Goal: Task Accomplishment & Management: Manage account settings

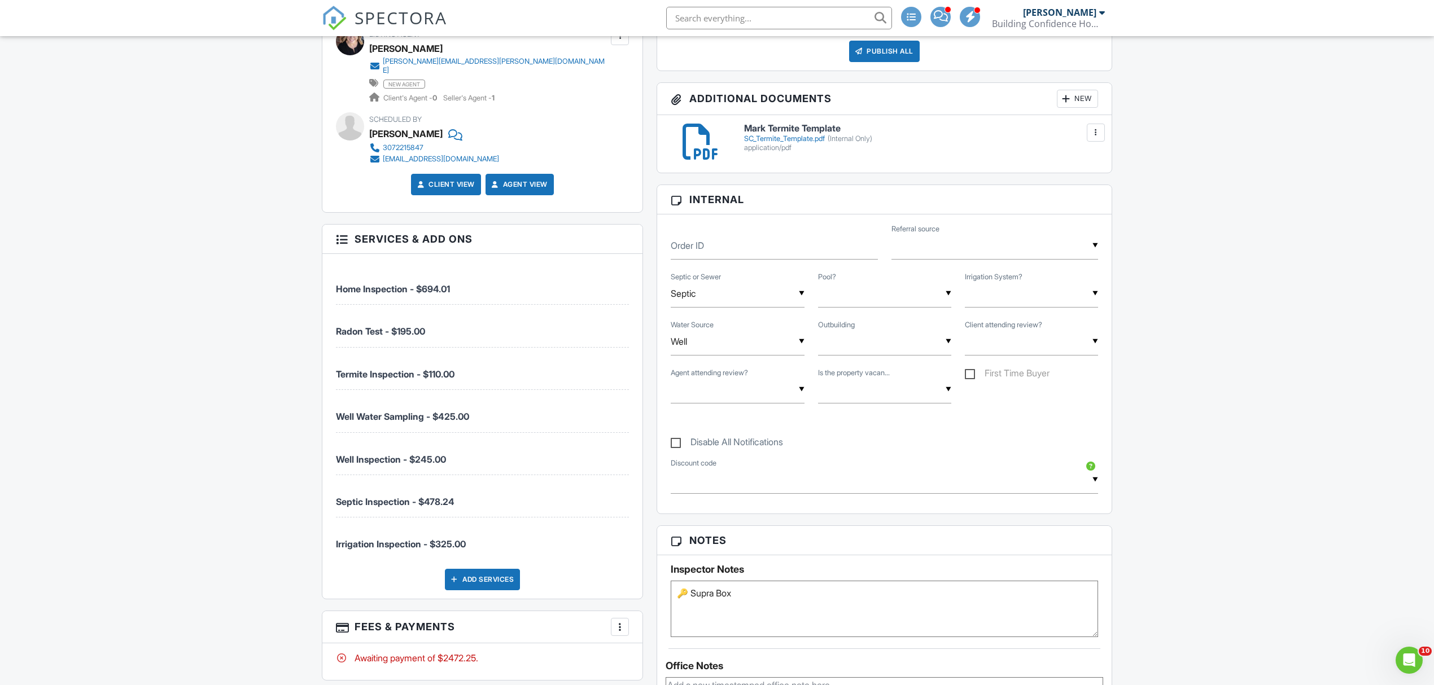
click at [344, 283] on span "Home Inspection - $694.01" at bounding box center [393, 288] width 114 height 11
drag, startPoint x: 344, startPoint y: 280, endPoint x: 477, endPoint y: 383, distance: 167.8
click at [477, 383] on ul "Home Inspection - $694.01 Radon Test - $195.00 Termite Inspection - $110.00 Wel…" at bounding box center [482, 410] width 293 height 297
click at [481, 369] on li "Termite Inspection - $110.00" at bounding box center [482, 369] width 293 height 42
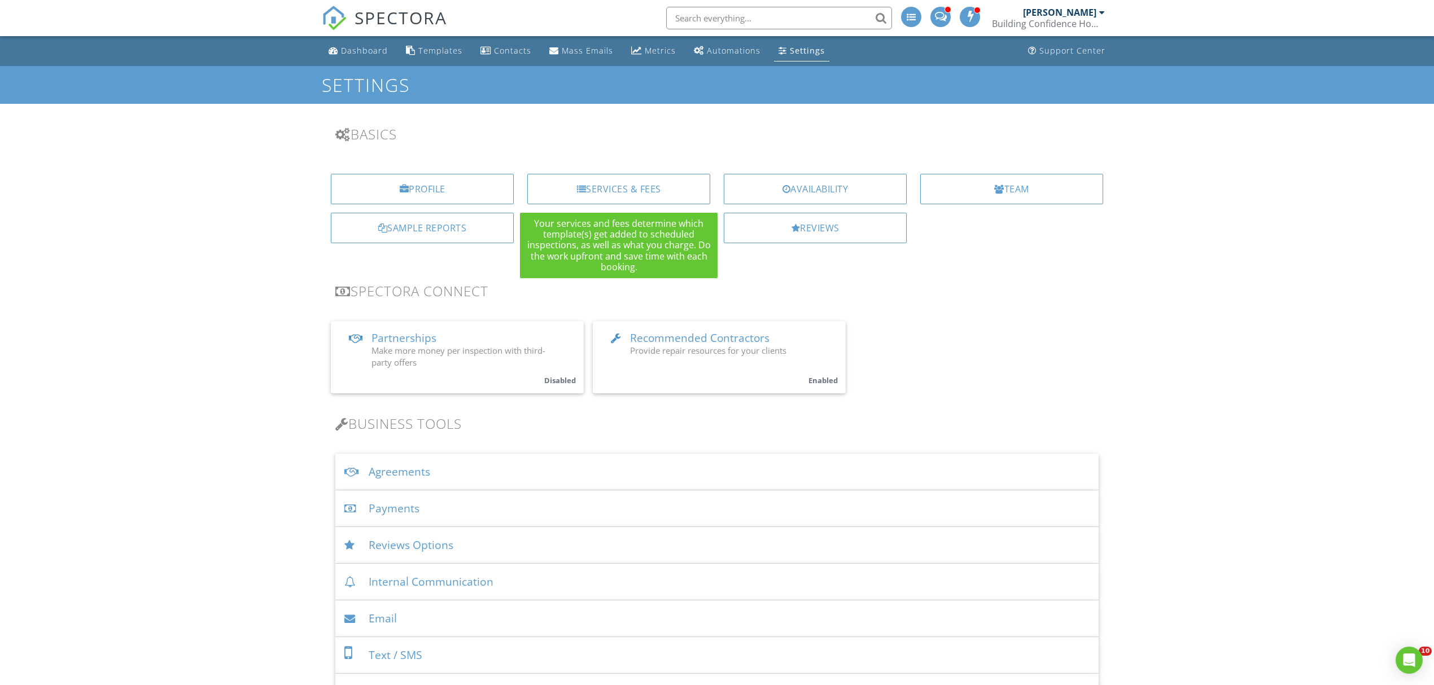
click at [650, 193] on div "Services & Fees" at bounding box center [618, 189] width 183 height 30
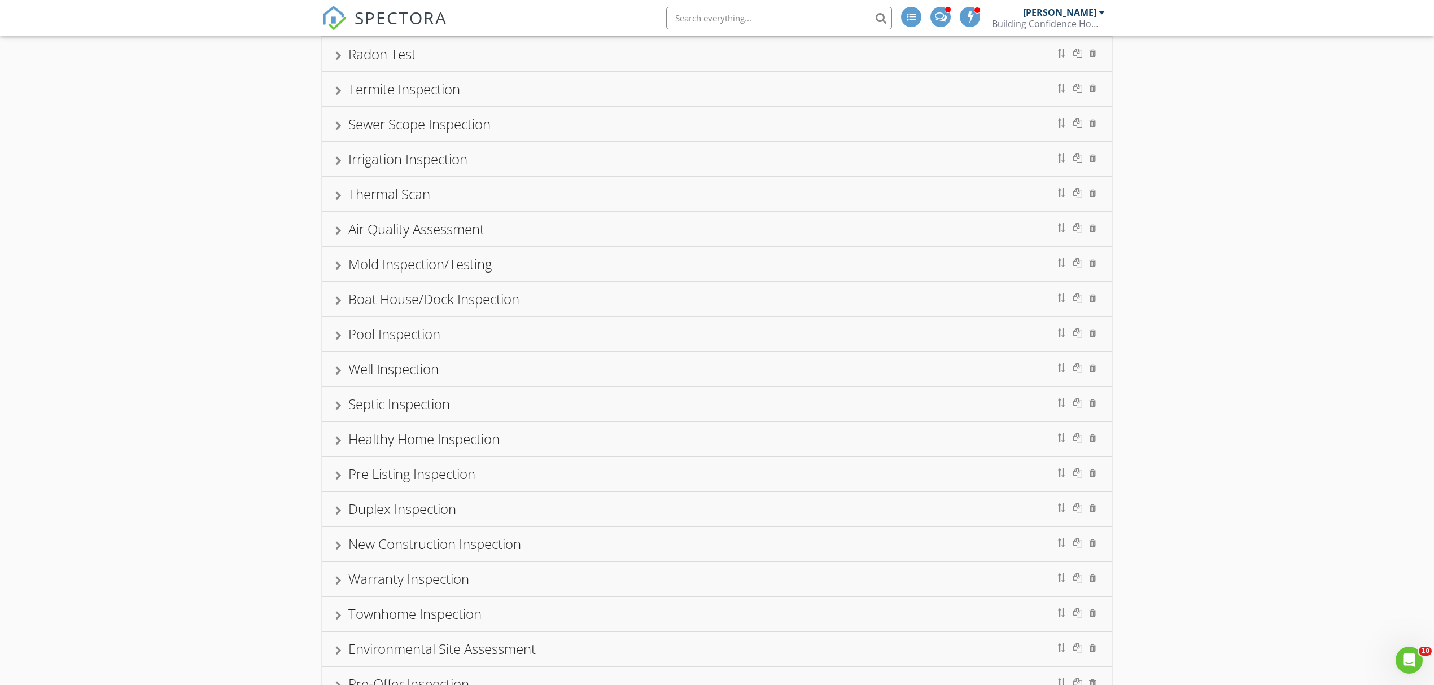
scroll to position [376, 0]
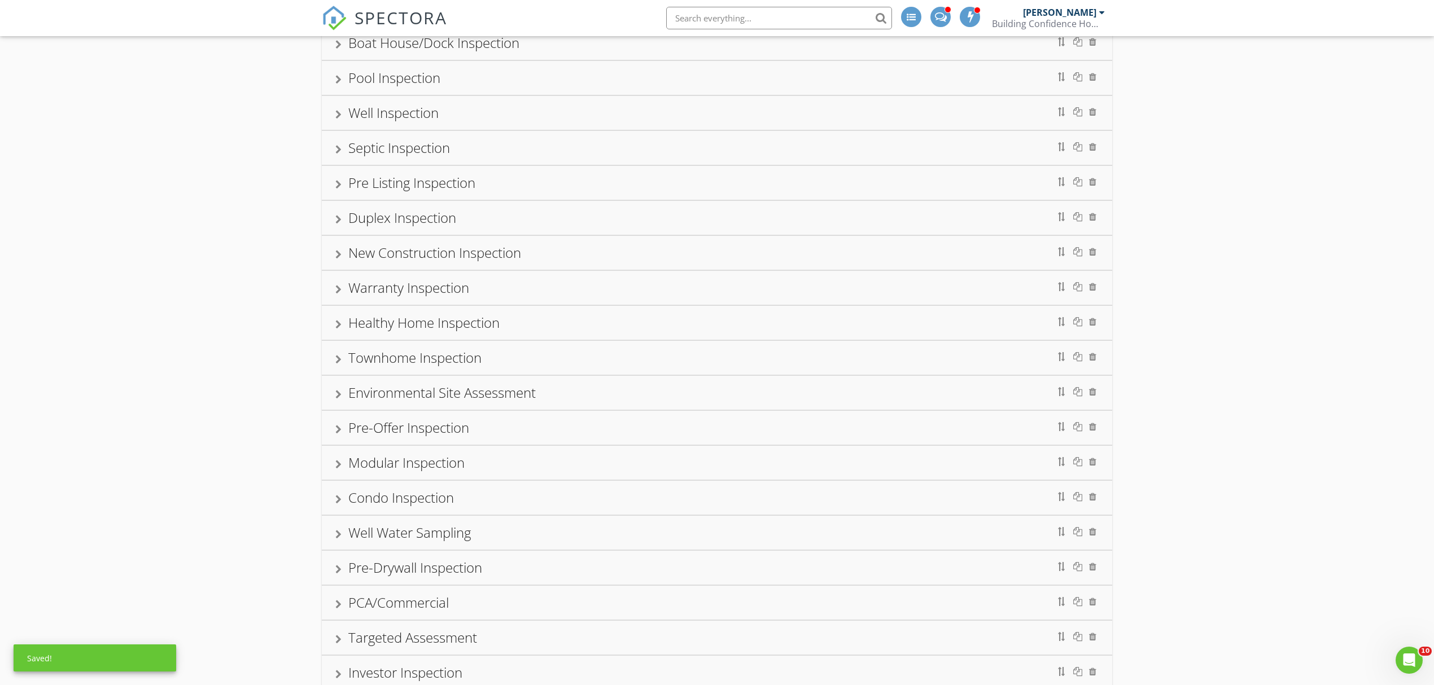
click at [175, 323] on div "Home Inspection Radon Test Termite Inspection Sewer Scope Inspection Irrigation…" at bounding box center [717, 276] width 1434 height 1097
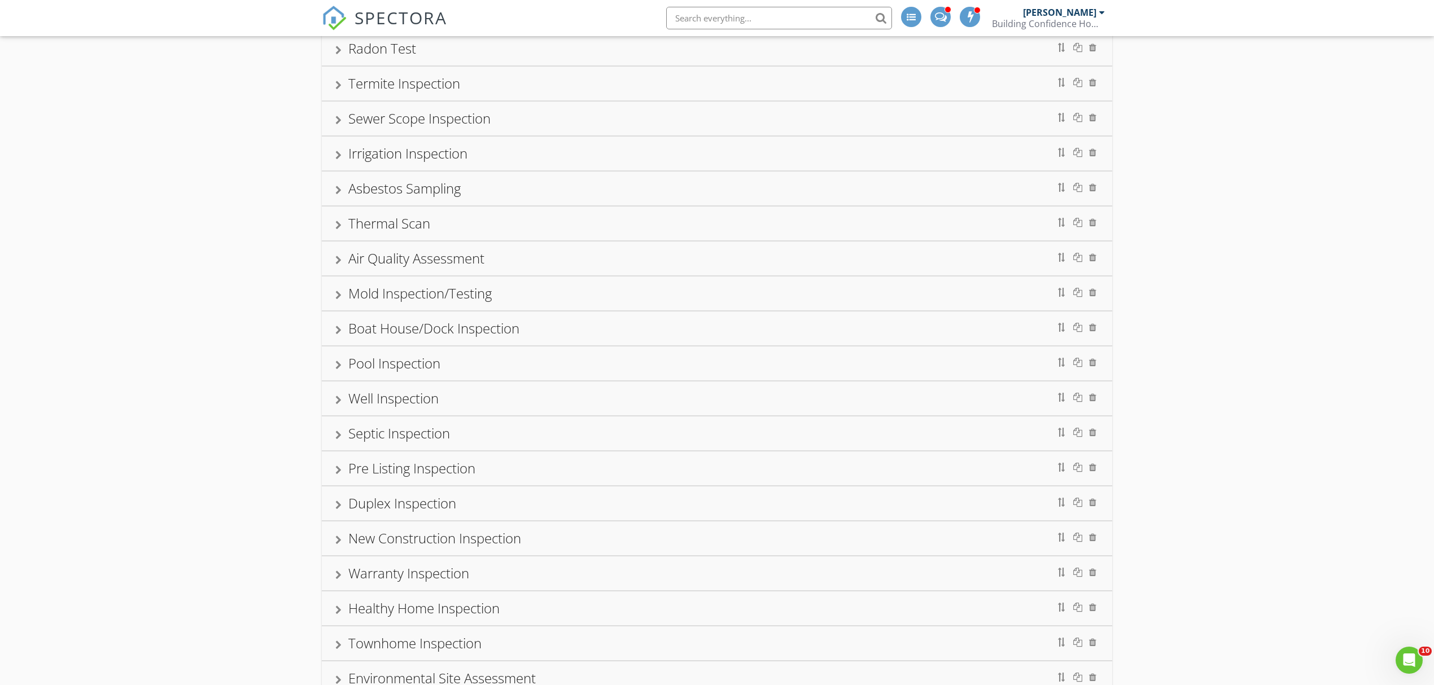
scroll to position [251, 0]
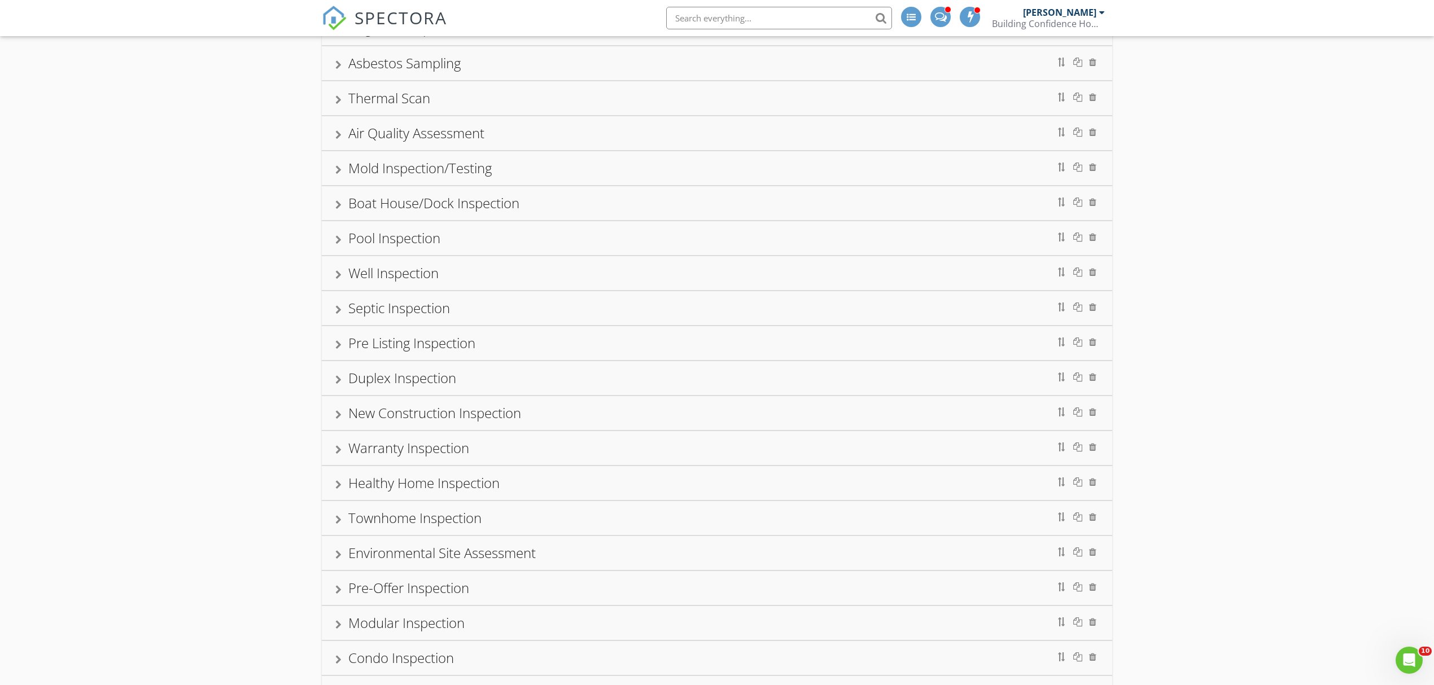
click at [393, 282] on div "Well Inspection" at bounding box center [393, 273] width 90 height 19
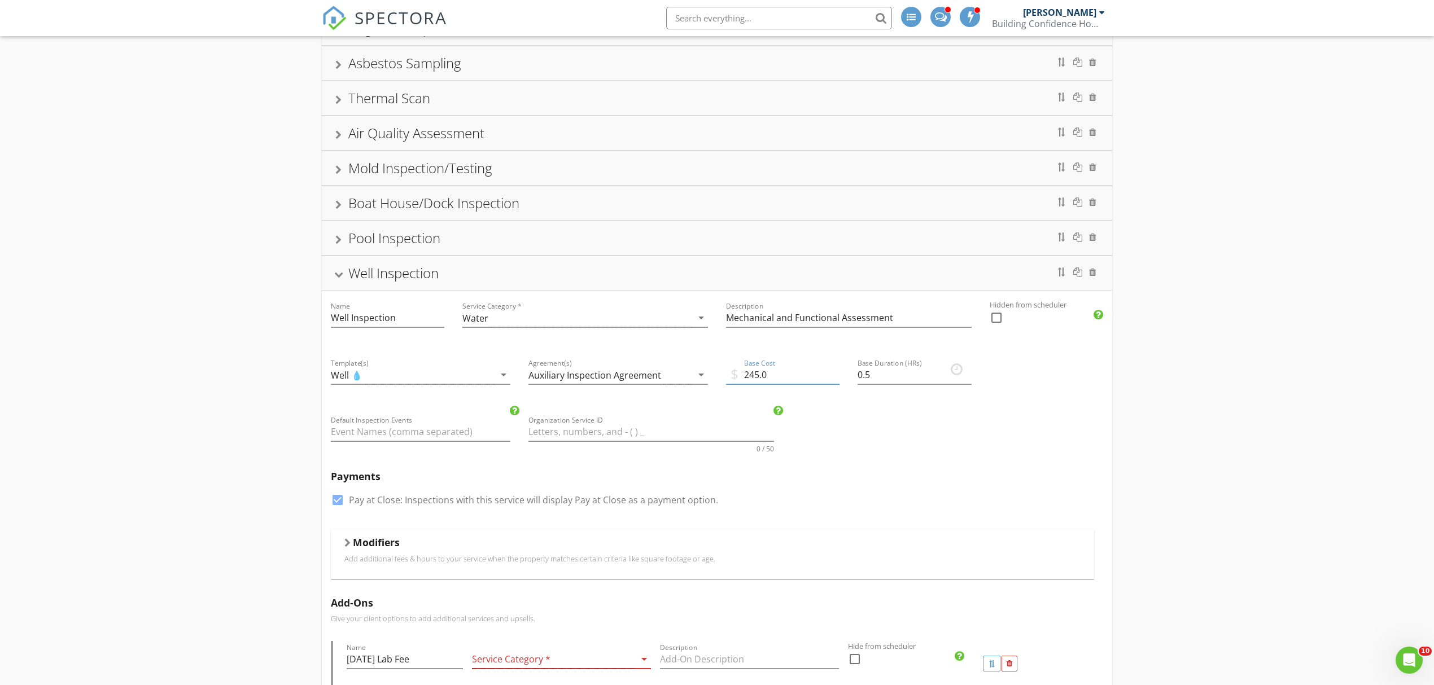
click at [756, 384] on input "245.0" at bounding box center [782, 375] width 113 height 19
type input "275.0"
click at [342, 278] on div at bounding box center [338, 275] width 9 height 6
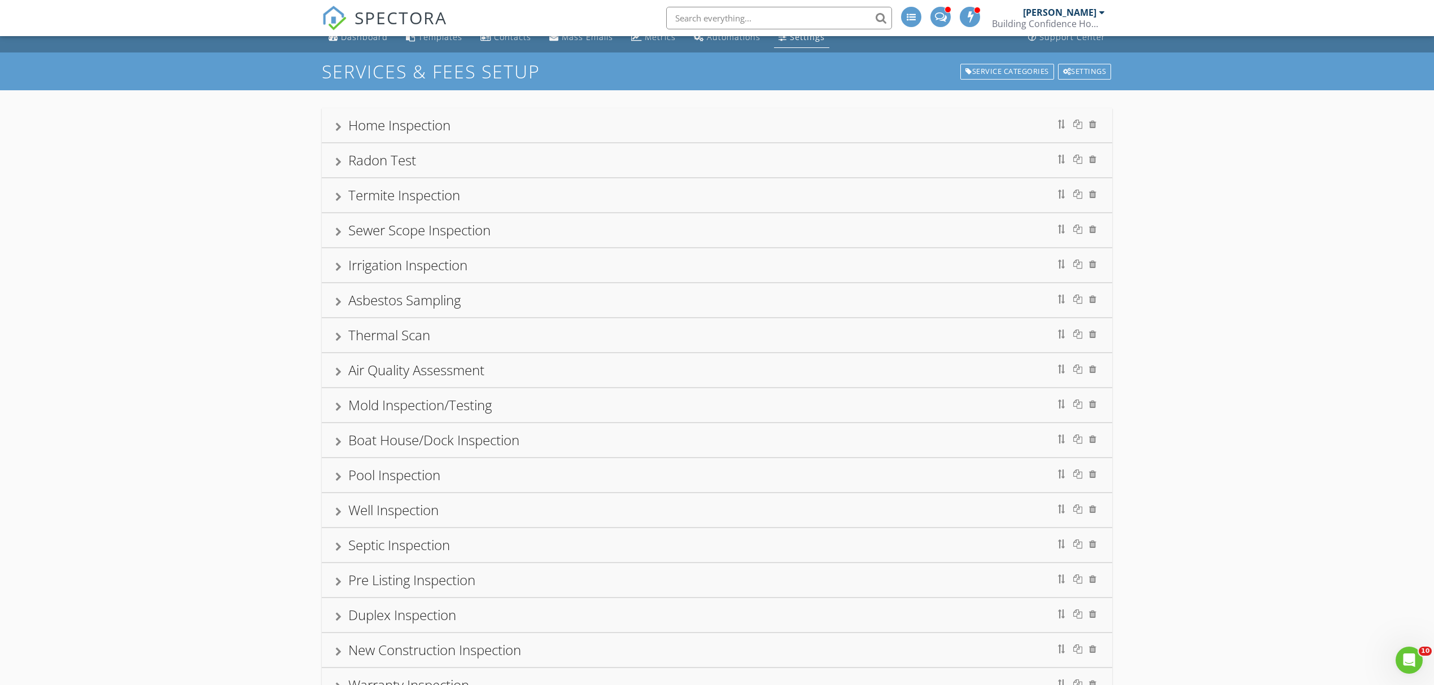
scroll to position [0, 0]
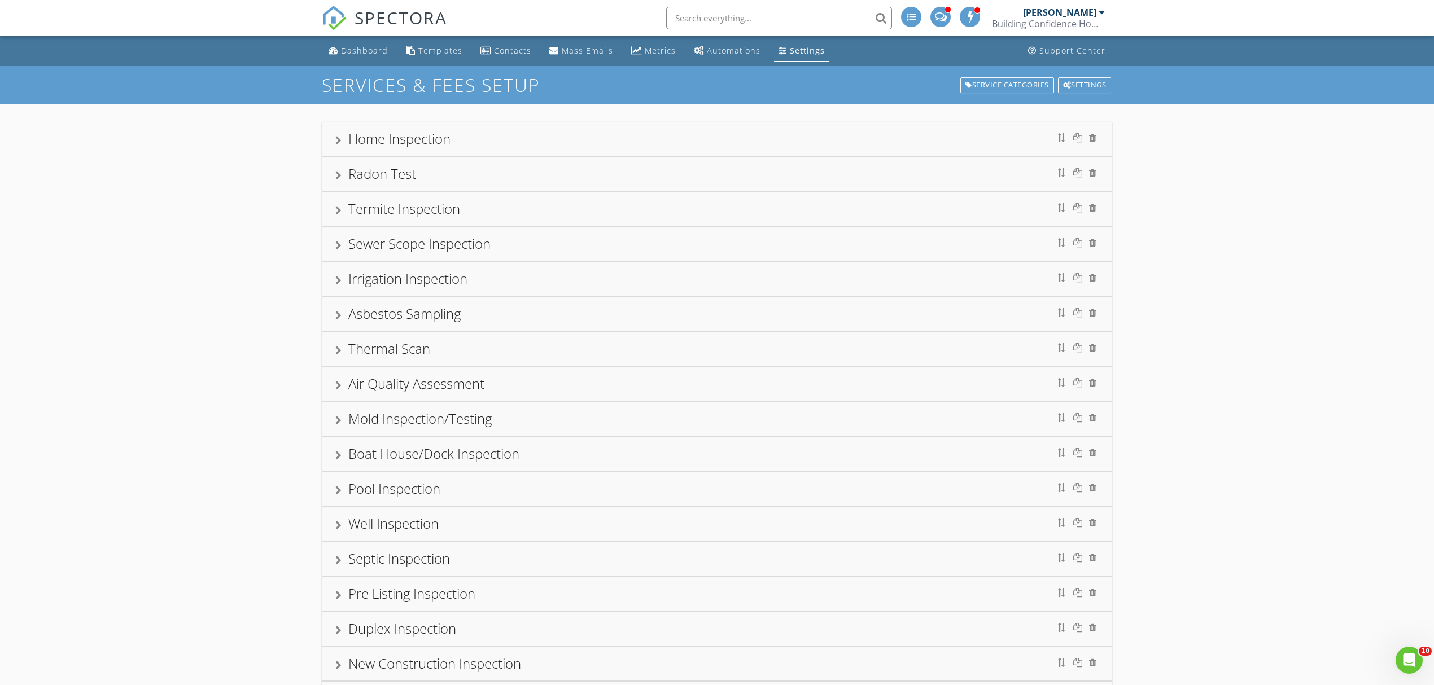
click at [113, 289] on div "Home Inspection Radon Test Termite Inspection Sewer Scope Inspection Irrigation…" at bounding box center [717, 652] width 1434 height 1097
click at [340, 312] on div "Asbestos Sampling" at bounding box center [716, 314] width 763 height 20
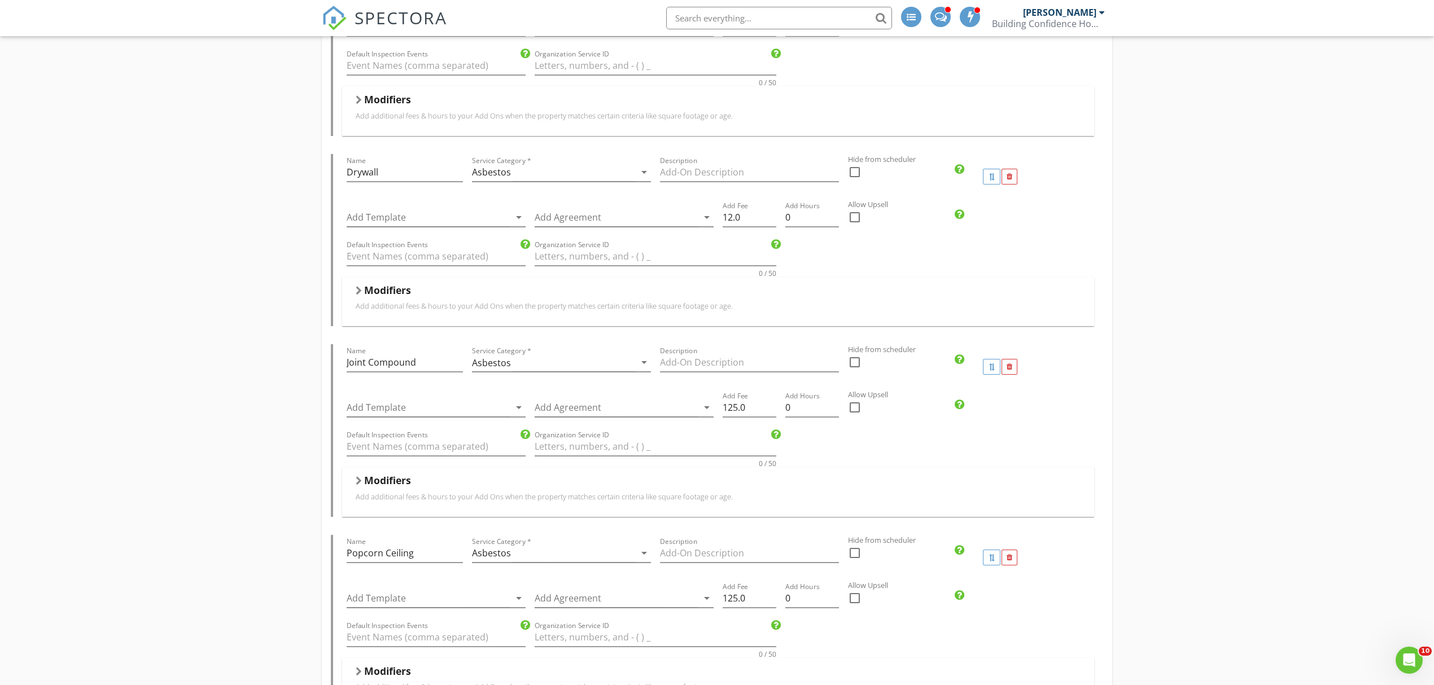
scroll to position [752, 0]
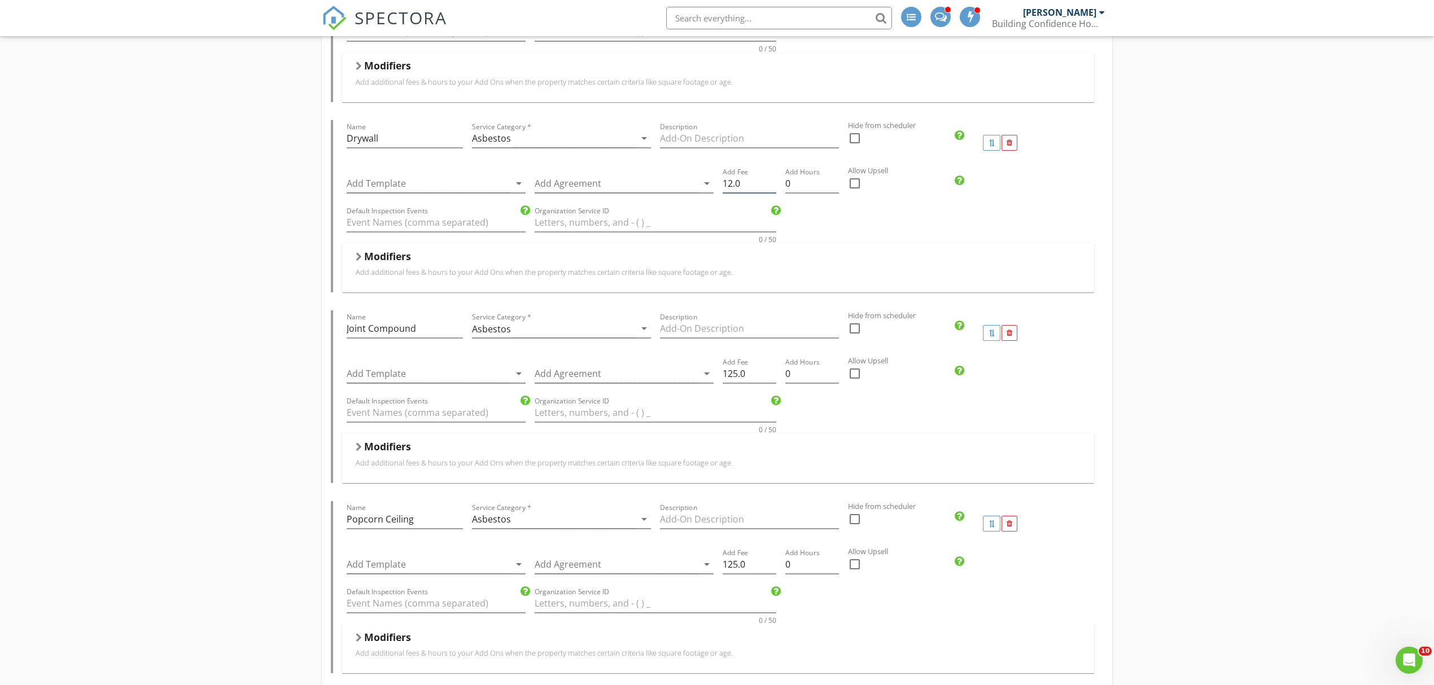
click at [728, 186] on input "12.0" at bounding box center [750, 183] width 54 height 19
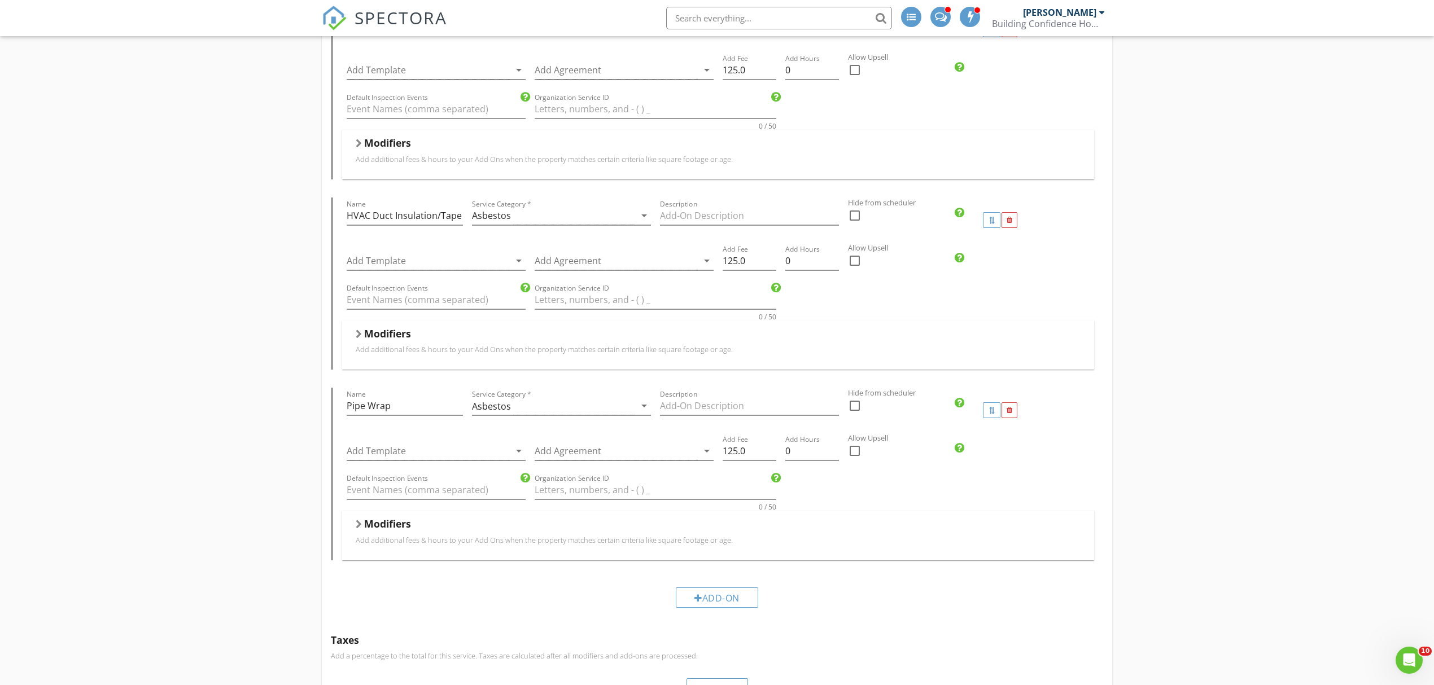
scroll to position [2007, 0]
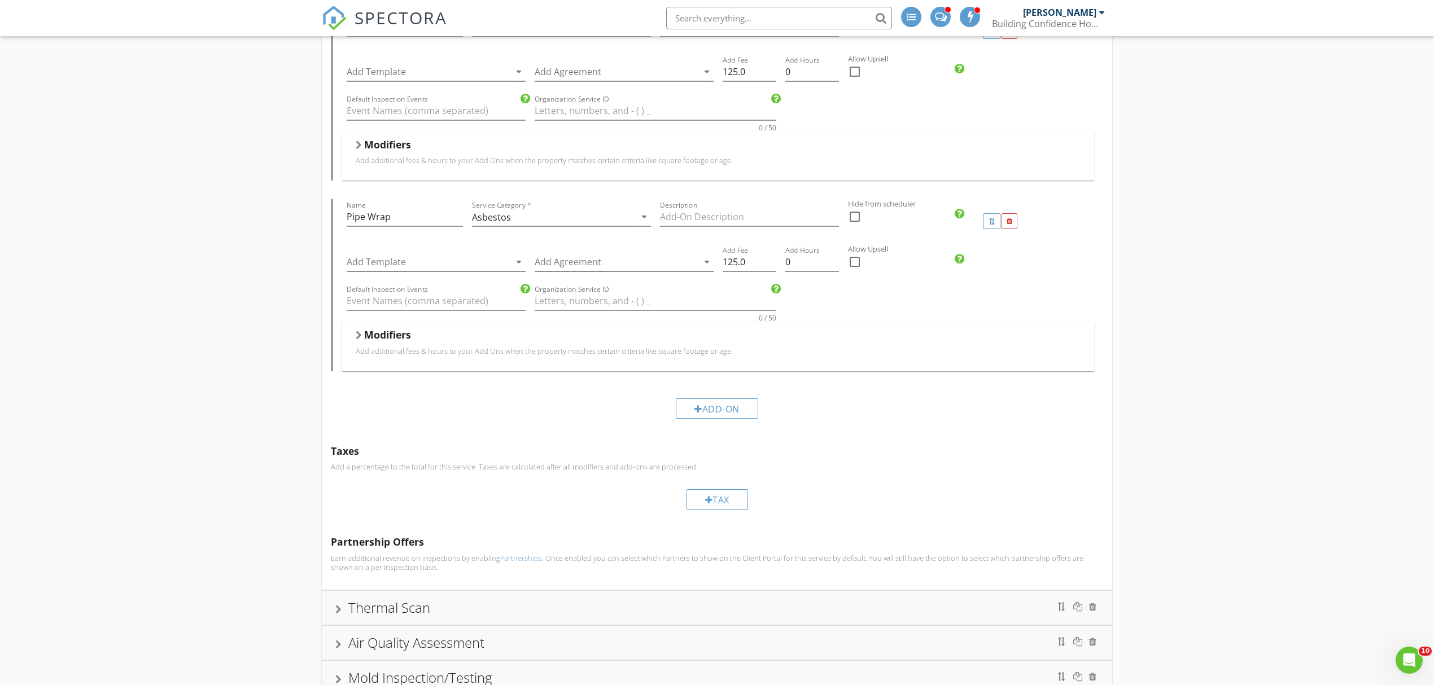
type input "125.0"
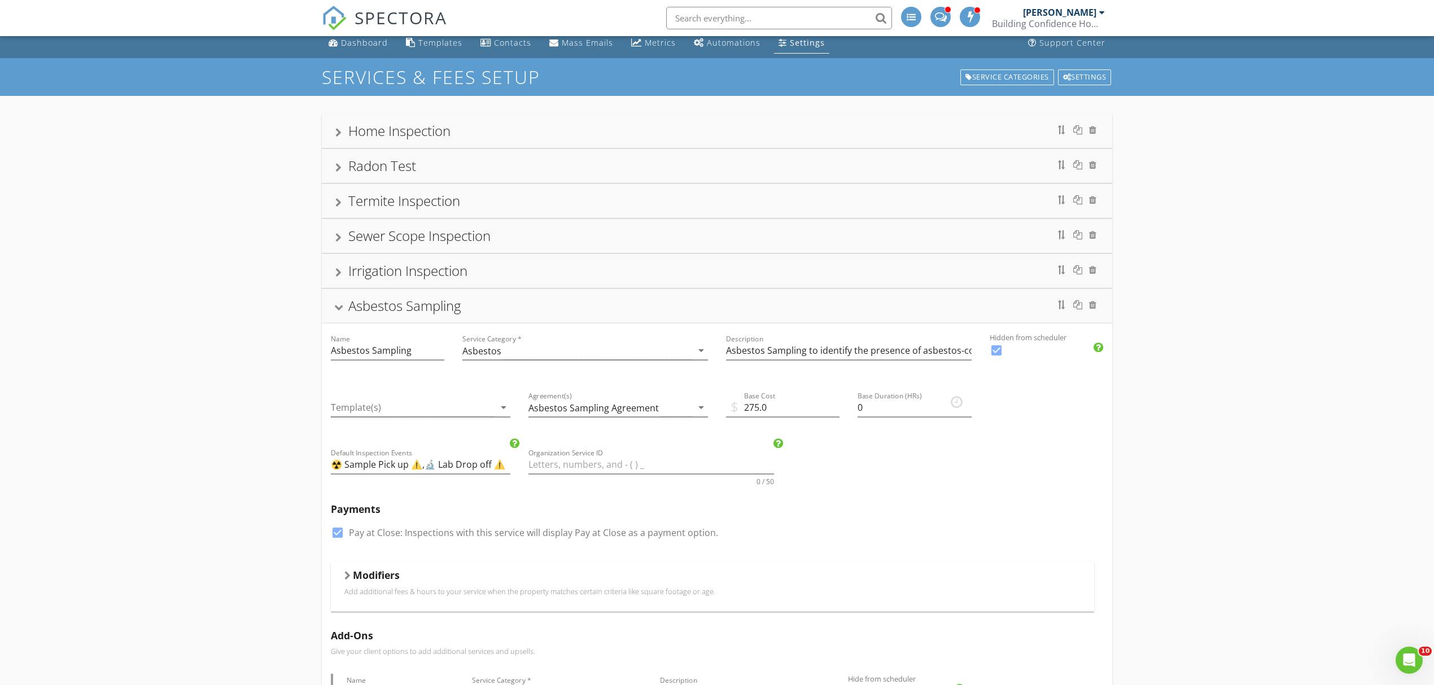
scroll to position [0, 0]
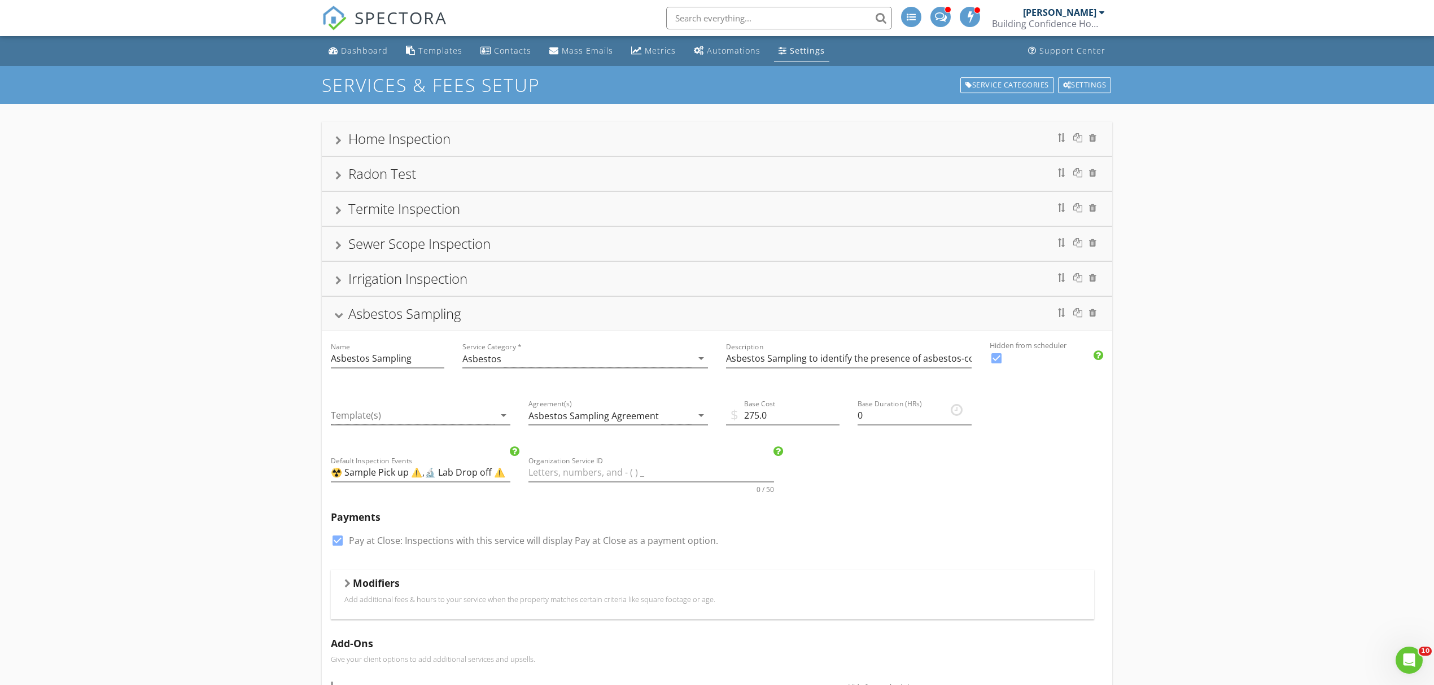
click at [365, 314] on div "Asbestos Sampling" at bounding box center [404, 313] width 112 height 19
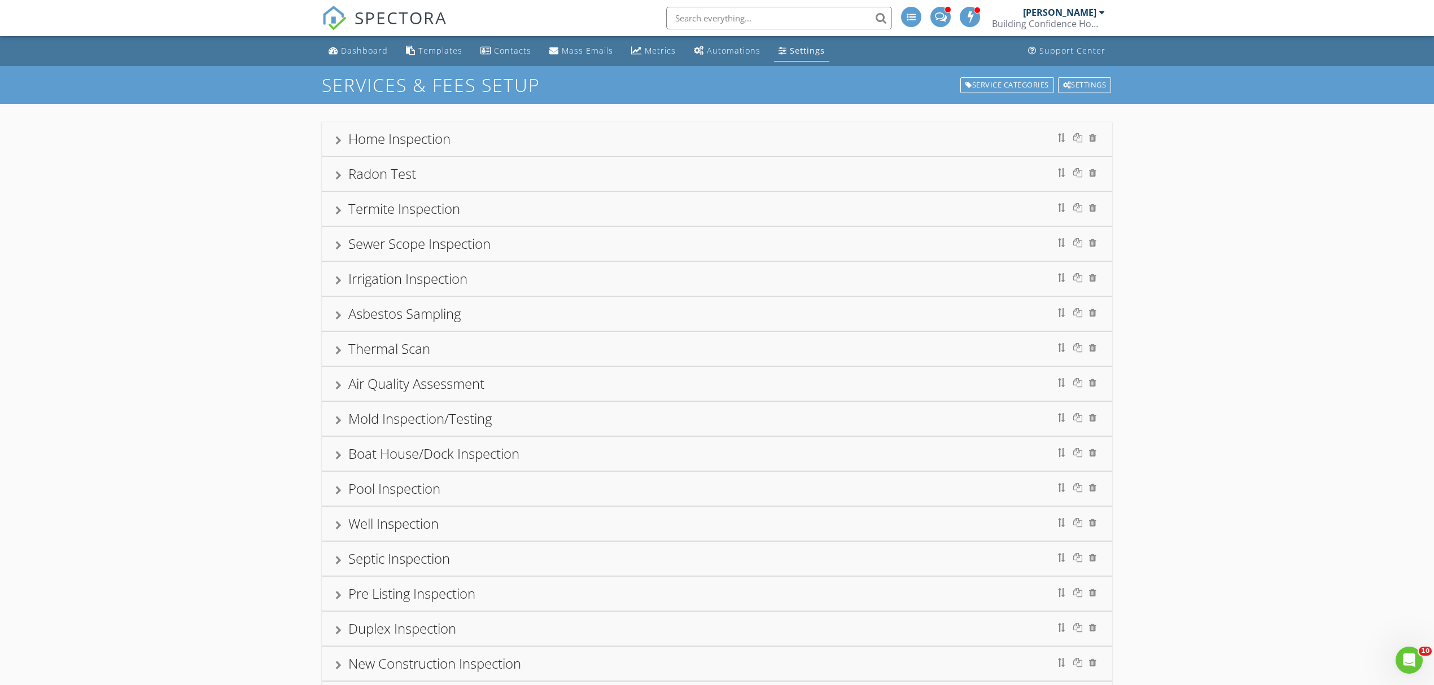
click at [233, 330] on div "Home Inspection Radon Test Termite Inspection Sewer Scope Inspection Irrigation…" at bounding box center [717, 652] width 1434 height 1097
